Goal: Information Seeking & Learning: Learn about a topic

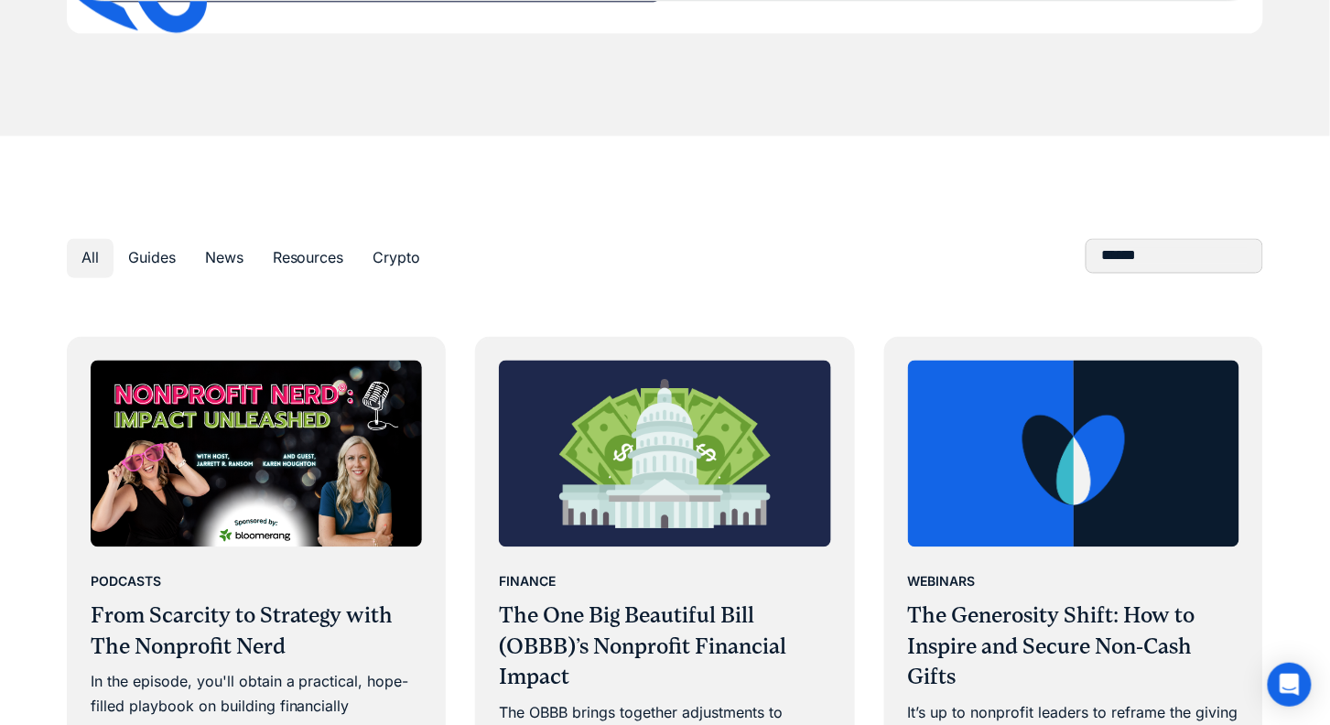
scroll to position [884, 0]
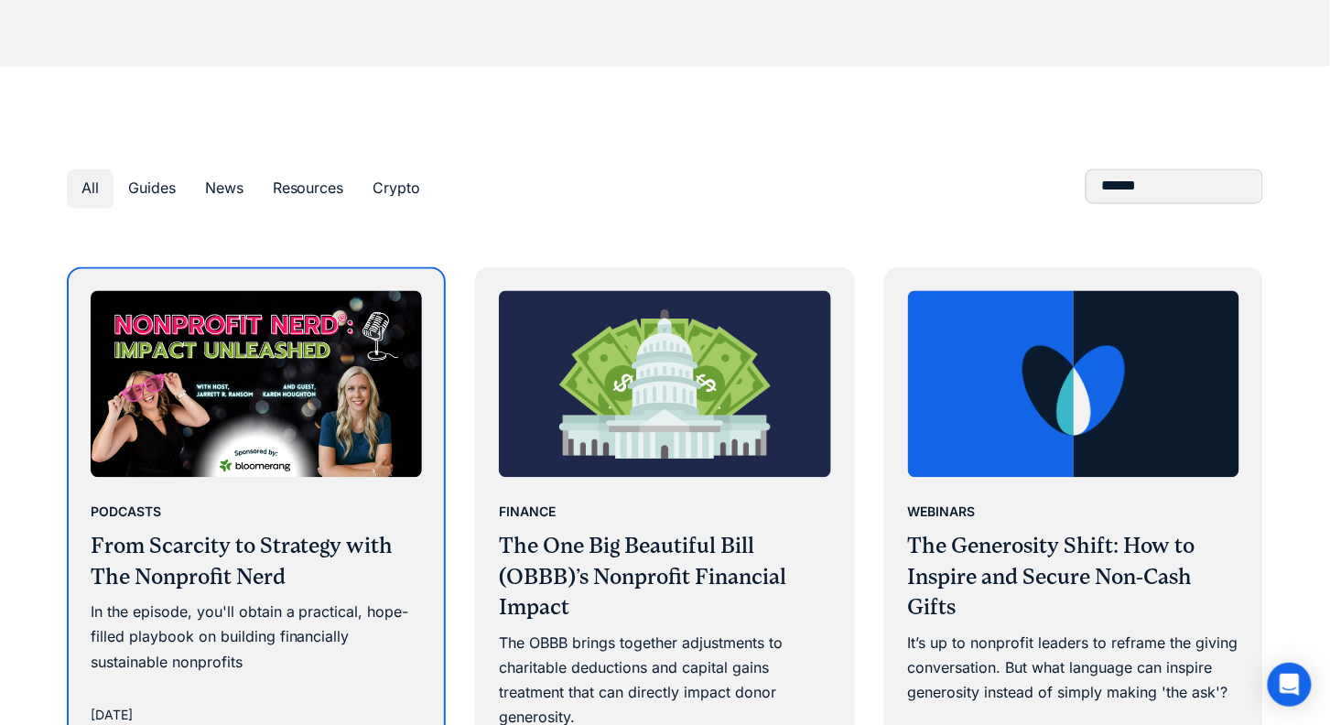
click at [348, 514] on div "Podcasts" at bounding box center [257, 512] width 332 height 25
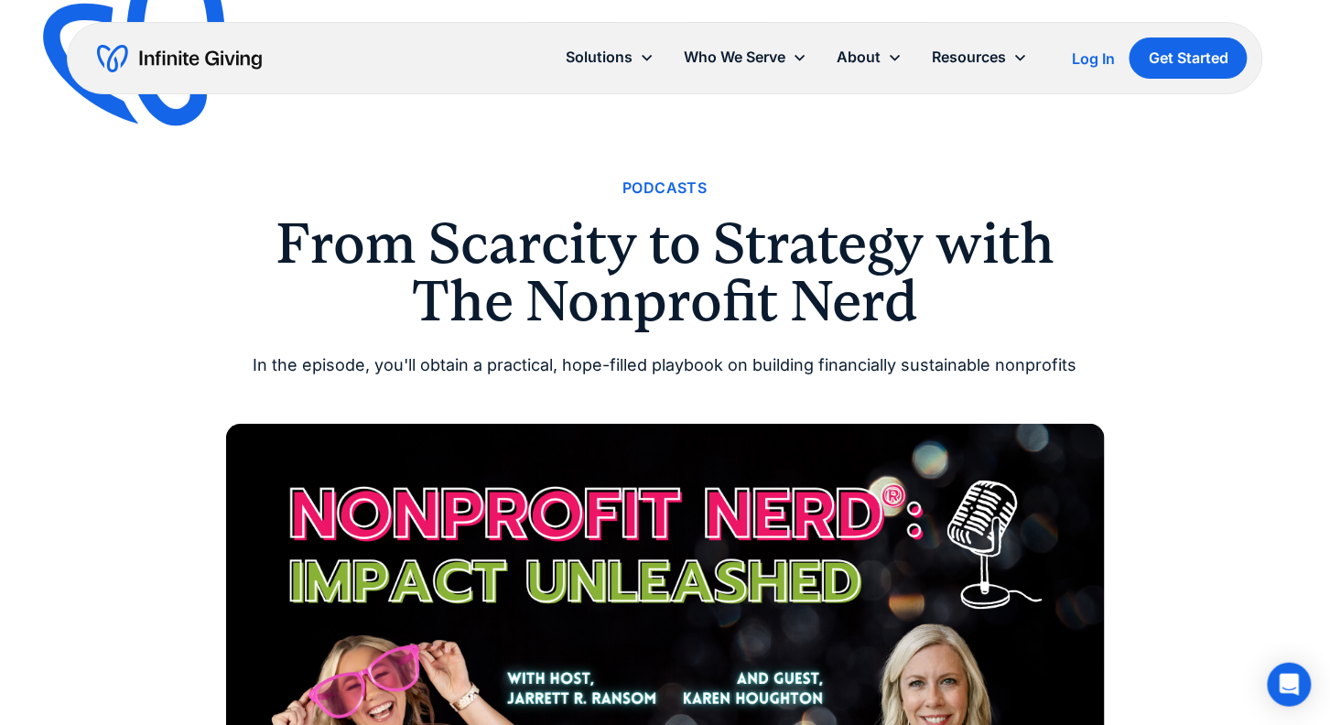
click at [658, 182] on div "Podcasts" at bounding box center [664, 188] width 84 height 25
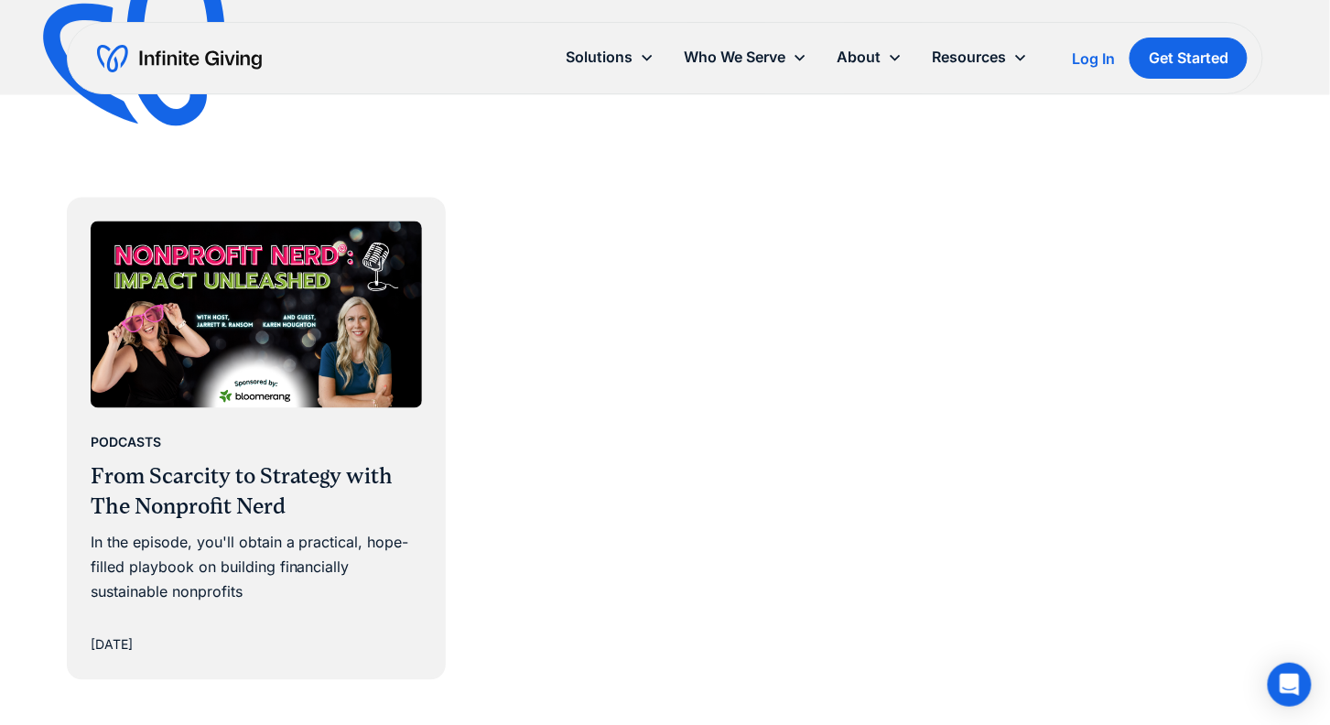
scroll to position [842, 0]
